Goal: Information Seeking & Learning: Learn about a topic

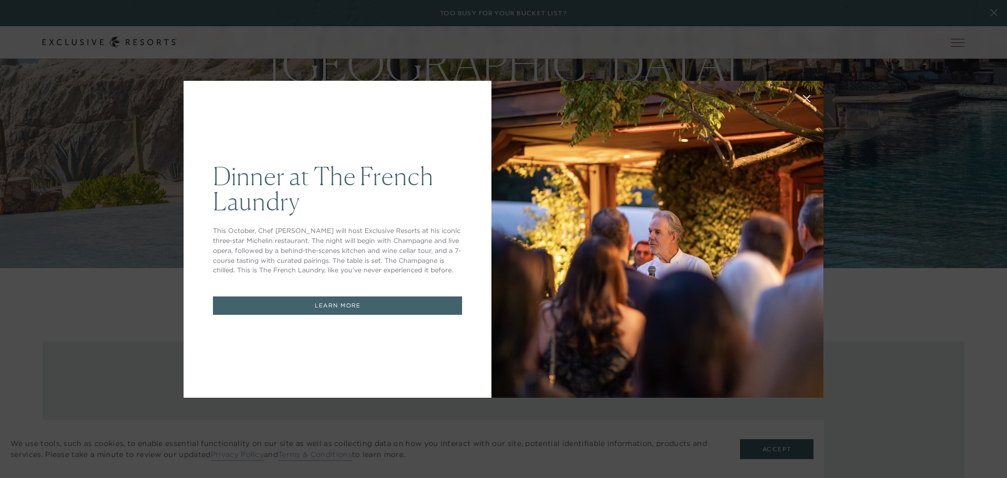
click at [308, 302] on link "LEARN MORE" at bounding box center [337, 305] width 249 height 18
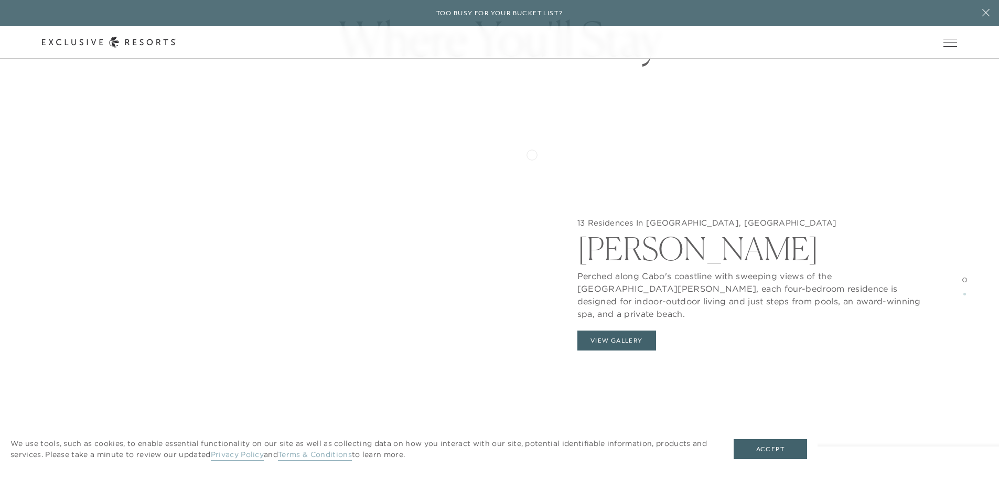
scroll to position [1102, 0]
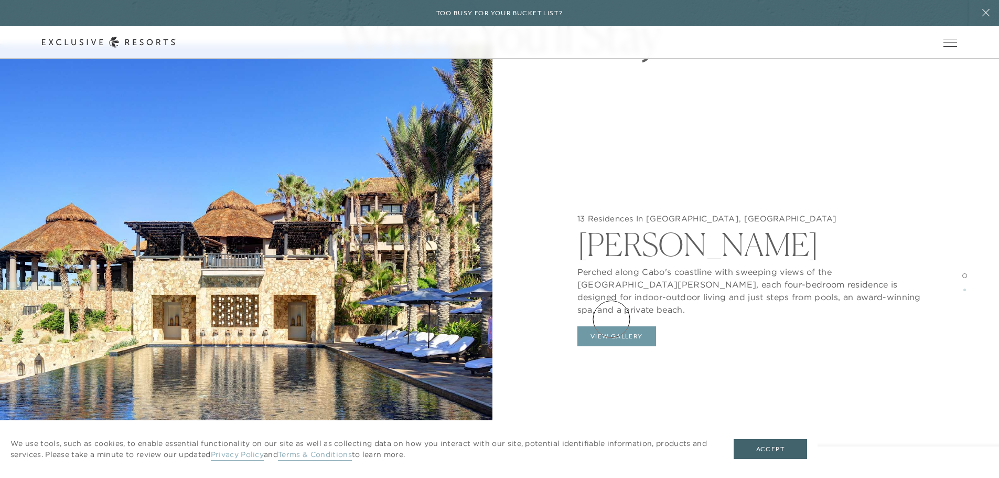
click at [612, 326] on button "View Gallery" at bounding box center [617, 336] width 79 height 20
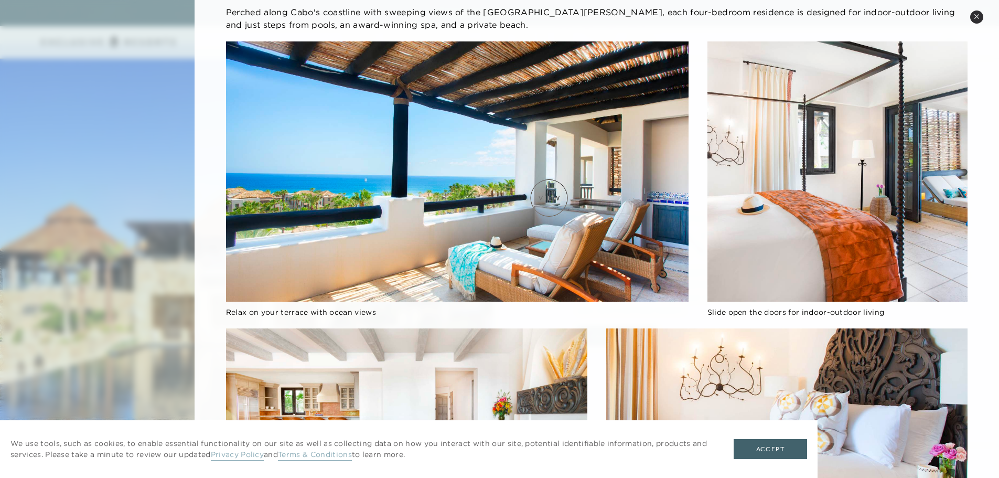
scroll to position [157, 0]
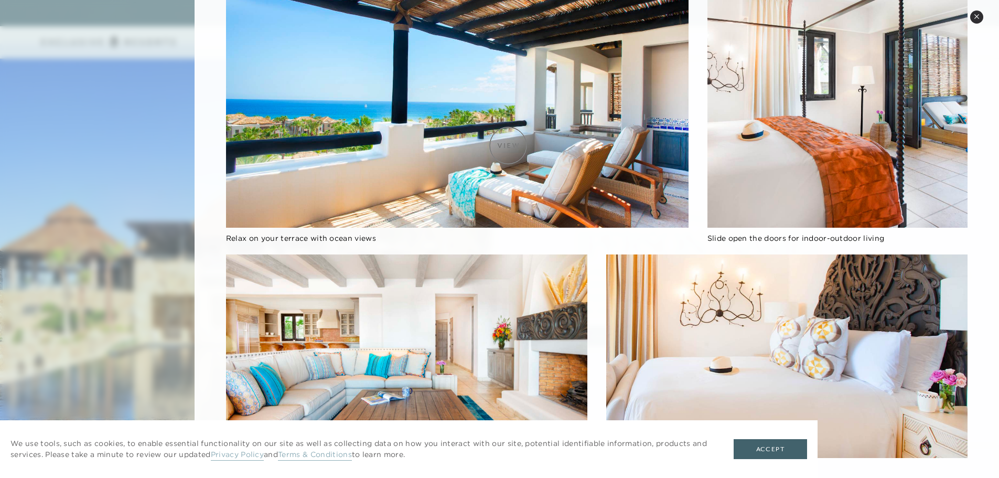
click at [508, 145] on img at bounding box center [457, 97] width 463 height 260
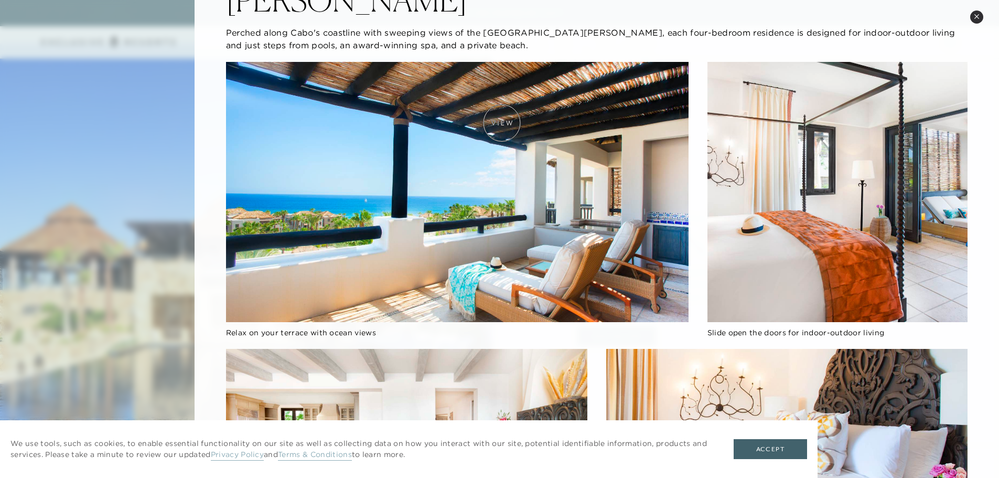
scroll to position [0, 0]
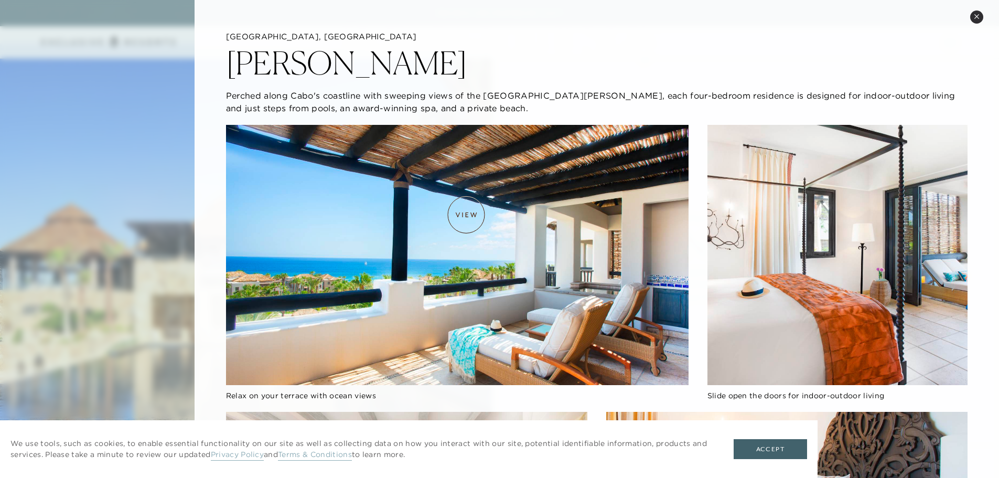
click at [466, 215] on img at bounding box center [457, 255] width 463 height 260
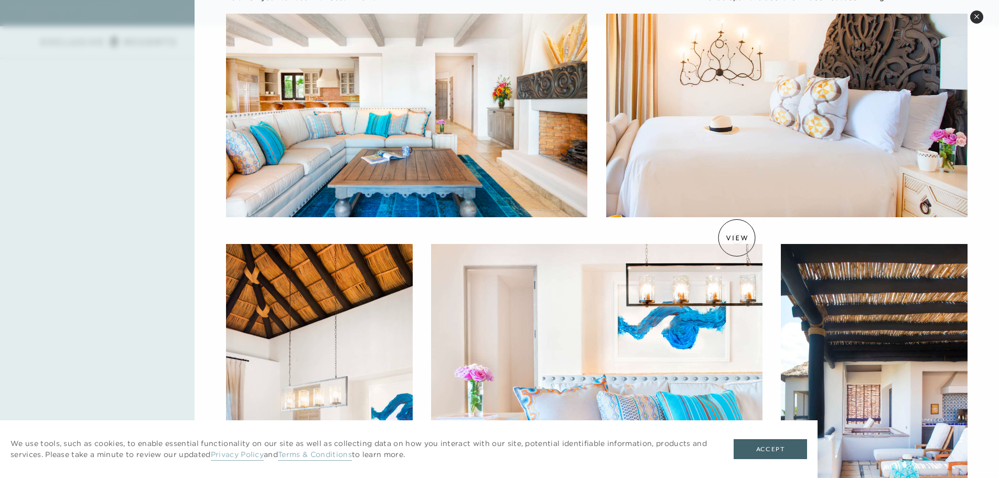
scroll to position [334, 0]
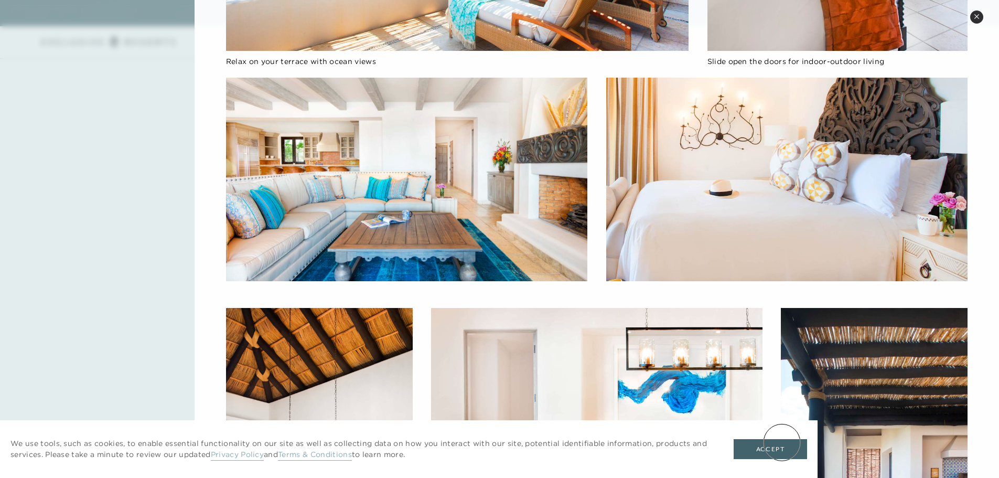
click at [782, 444] on button "Accept" at bounding box center [770, 449] width 73 height 20
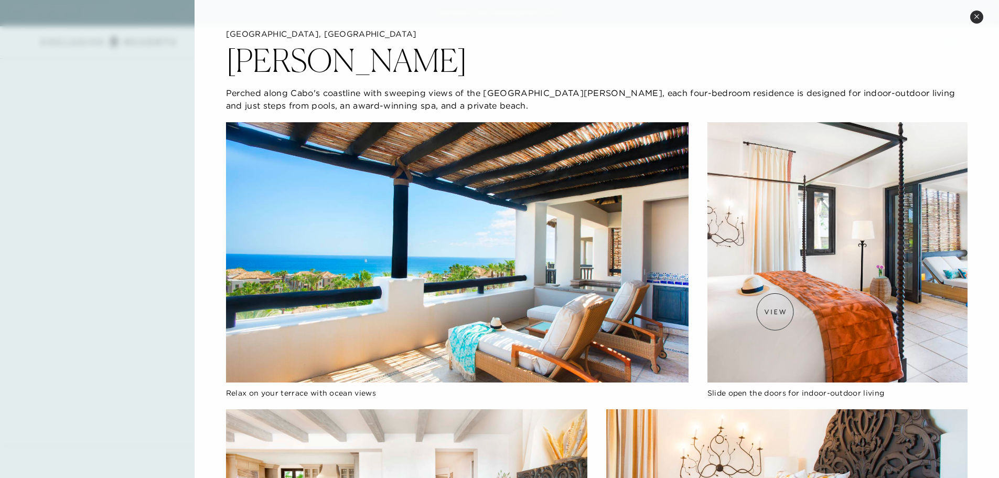
scroll to position [0, 0]
